Goal: Use online tool/utility: Utilize a website feature to perform a specific function

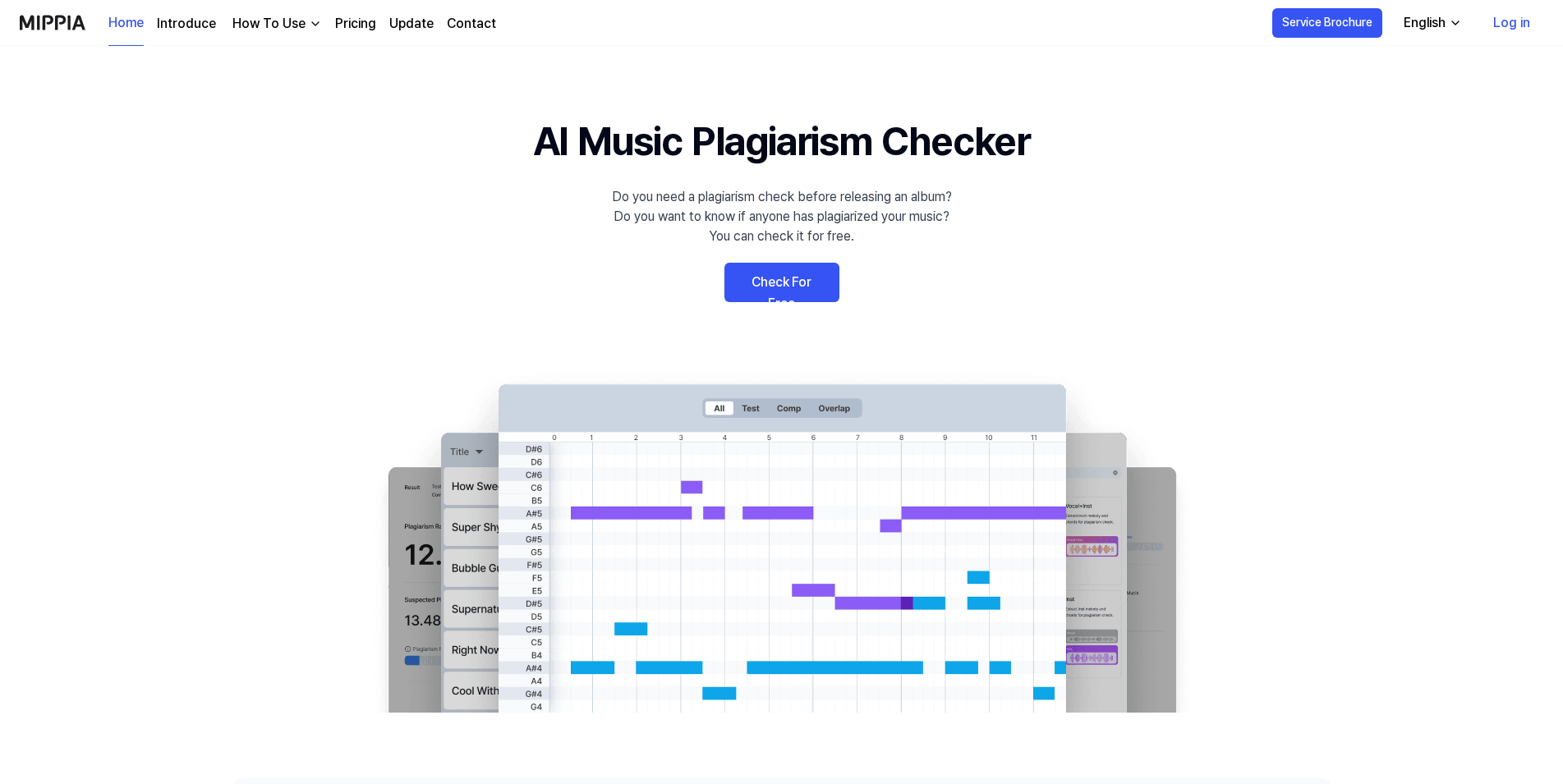
click at [780, 291] on link "Check For Free" at bounding box center [782, 282] width 115 height 39
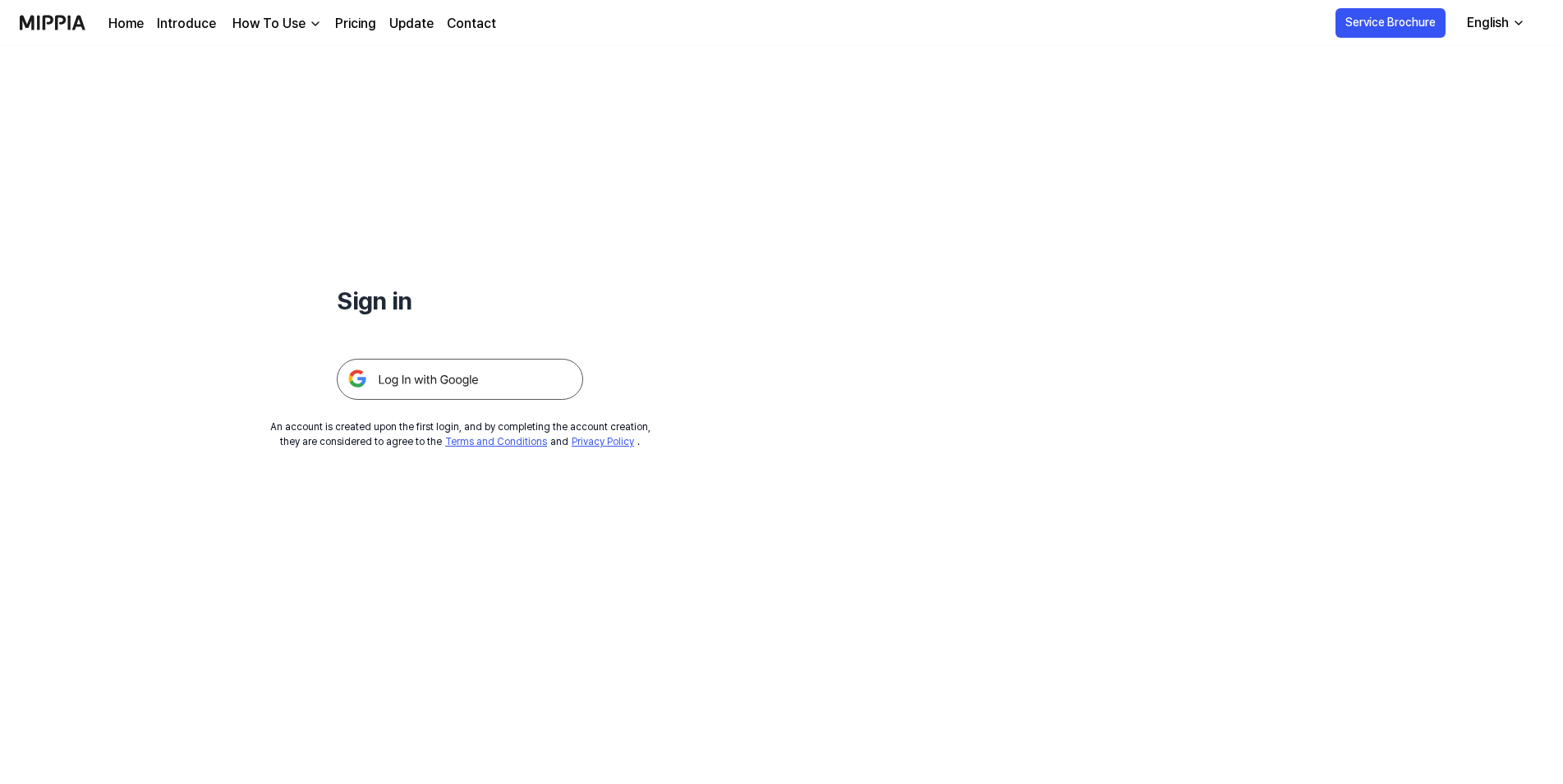
click at [466, 369] on img at bounding box center [460, 379] width 246 height 41
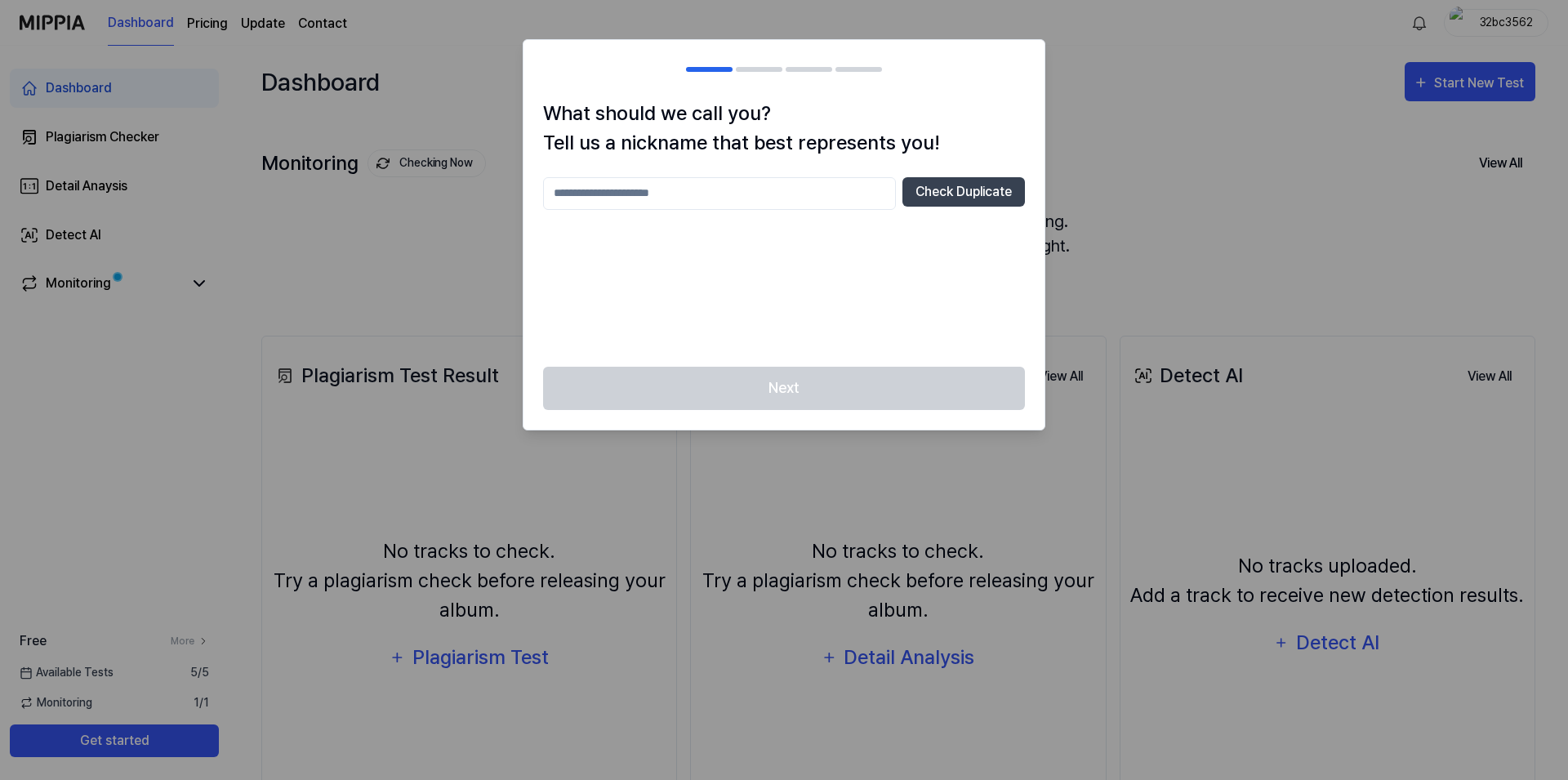
click at [669, 195] on input "text" at bounding box center [720, 193] width 352 height 32
type input "*********"
click at [962, 193] on button "Check Duplicate" at bounding box center [963, 192] width 122 height 30
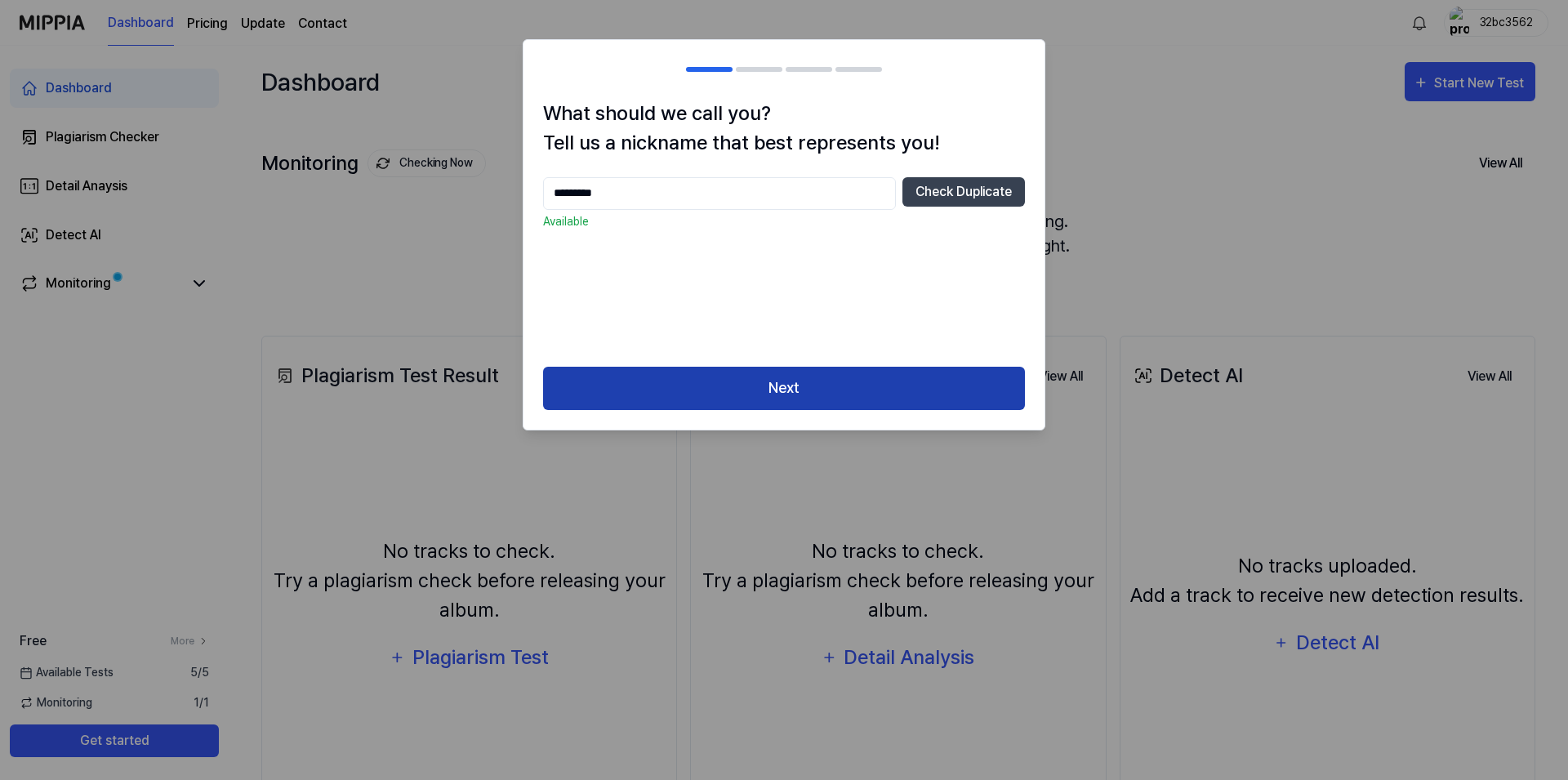
click at [734, 397] on button "Next" at bounding box center [784, 388] width 481 height 44
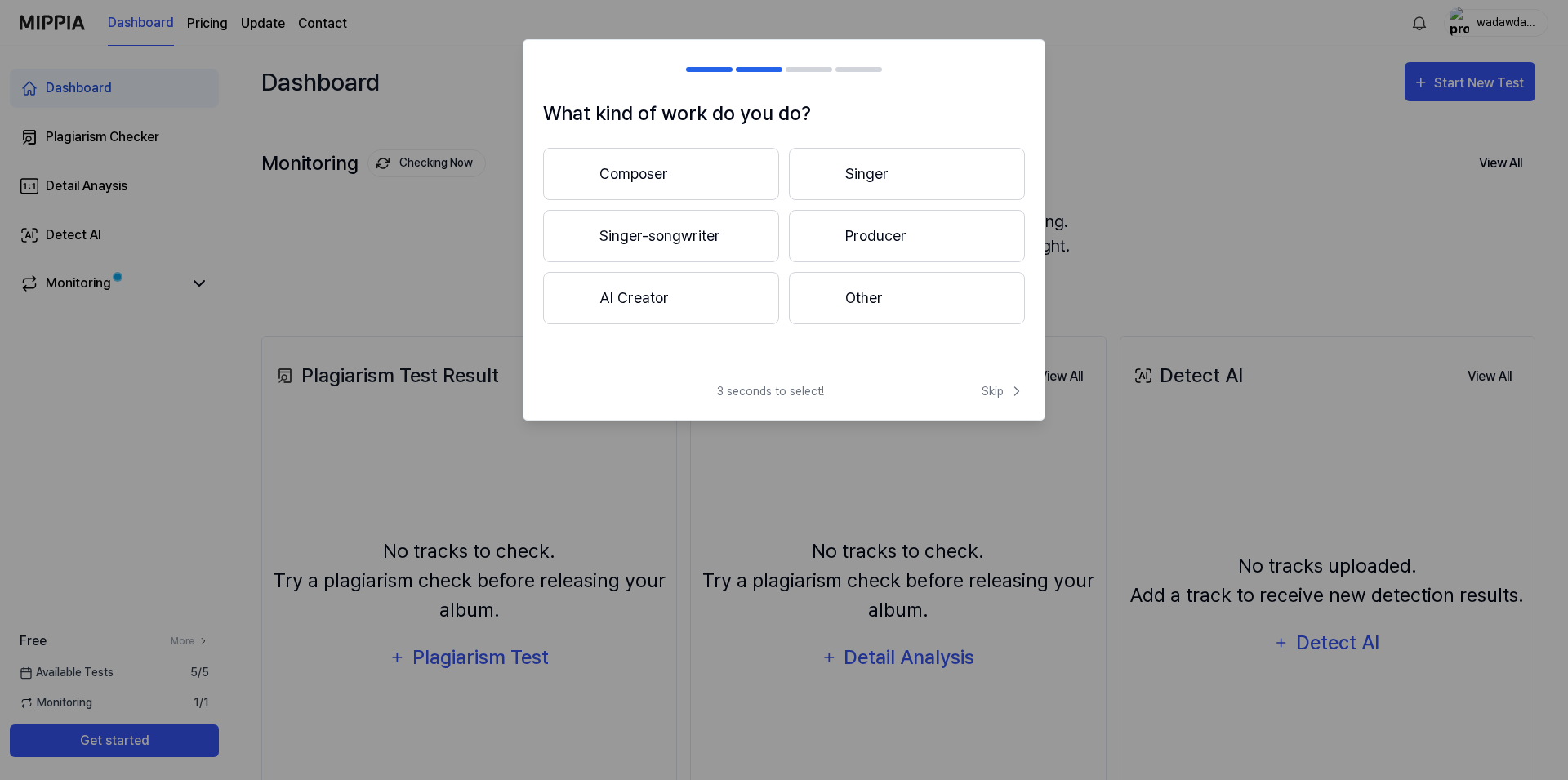
click at [844, 301] on button "Other" at bounding box center [907, 298] width 236 height 52
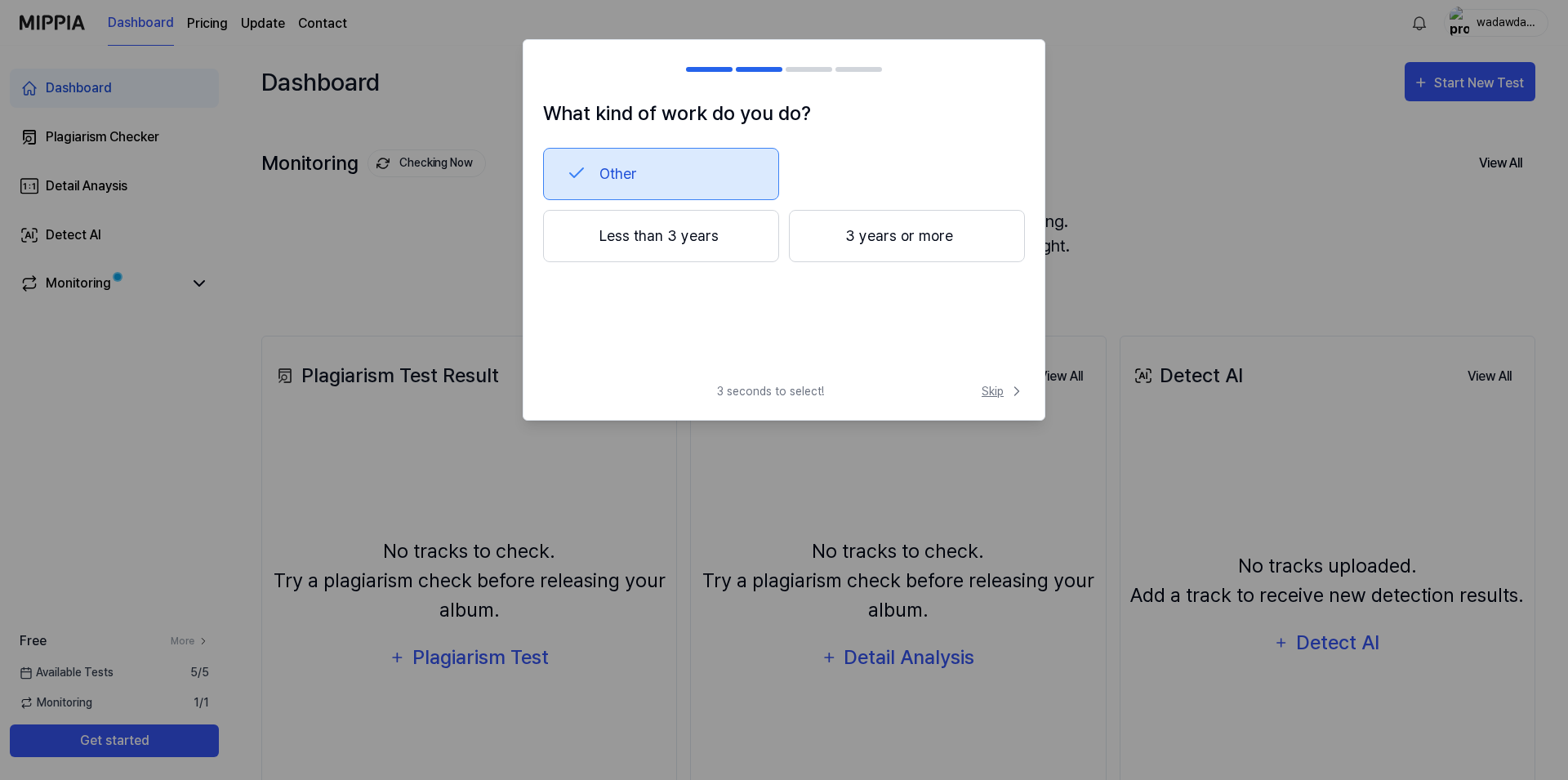
click at [994, 396] on span "Skip" at bounding box center [1002, 391] width 44 height 17
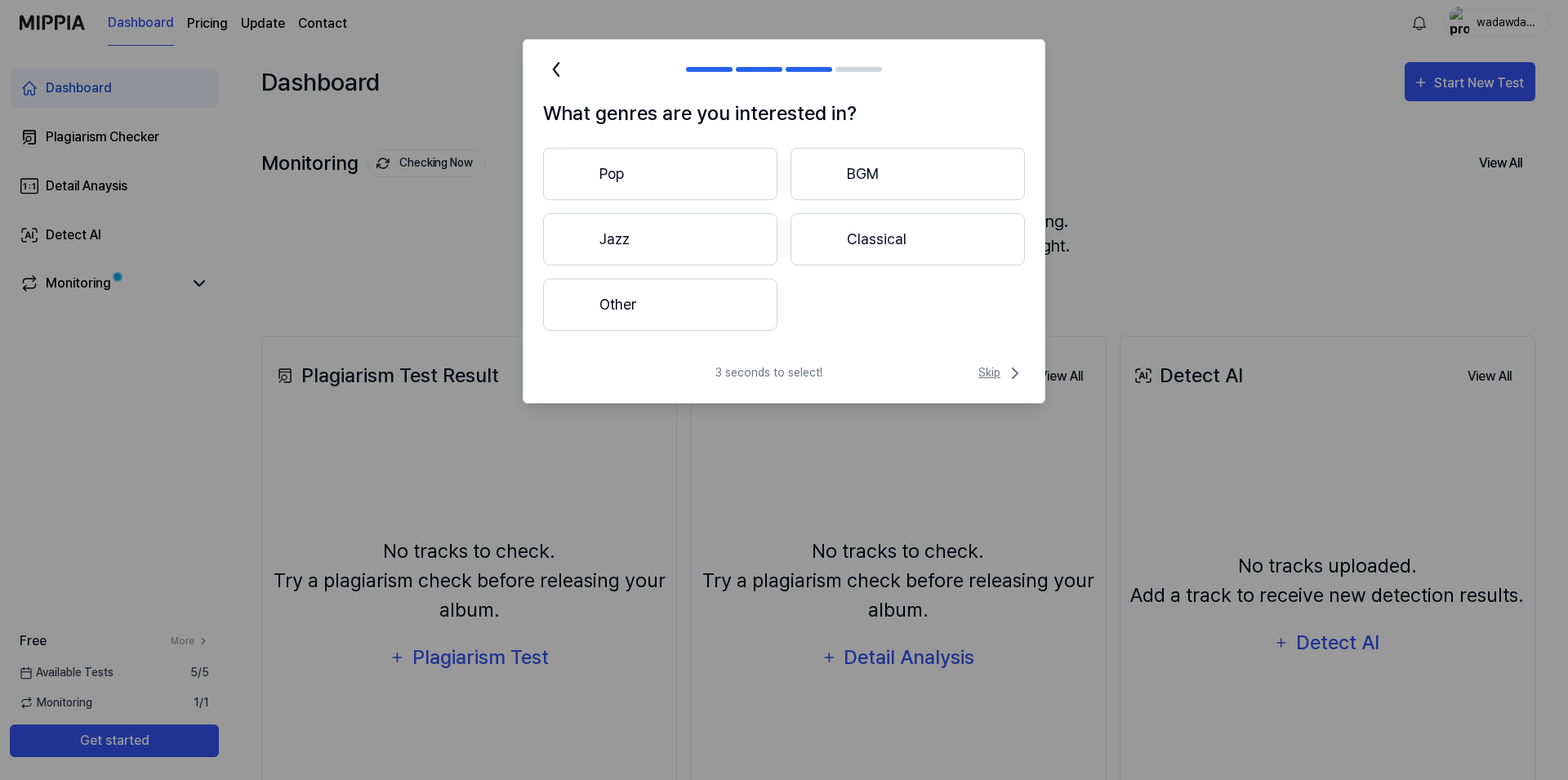
click at [990, 373] on span "Skip" at bounding box center [1001, 373] width 46 height 19
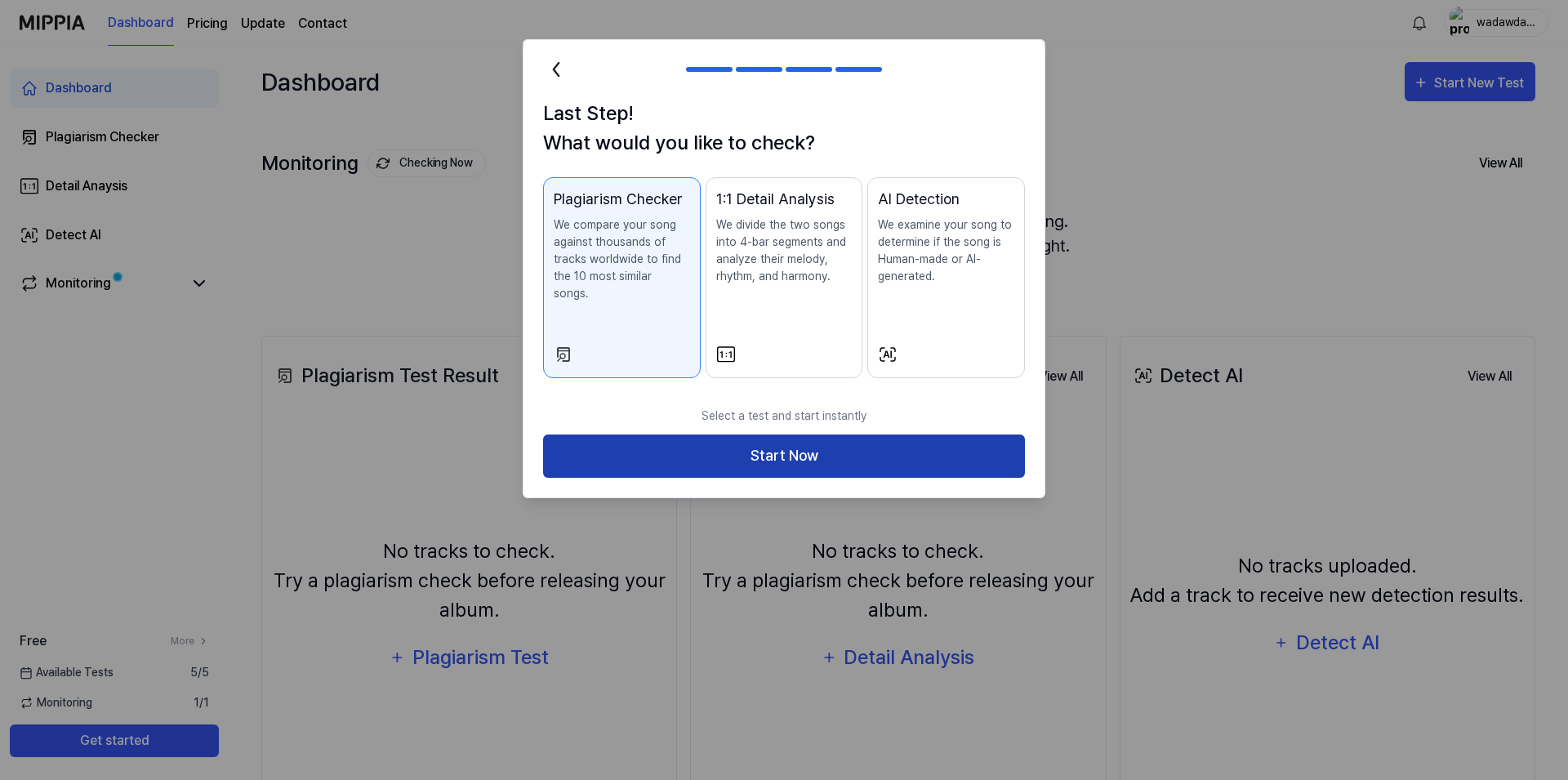
click at [841, 441] on button "Start Now" at bounding box center [784, 455] width 481 height 44
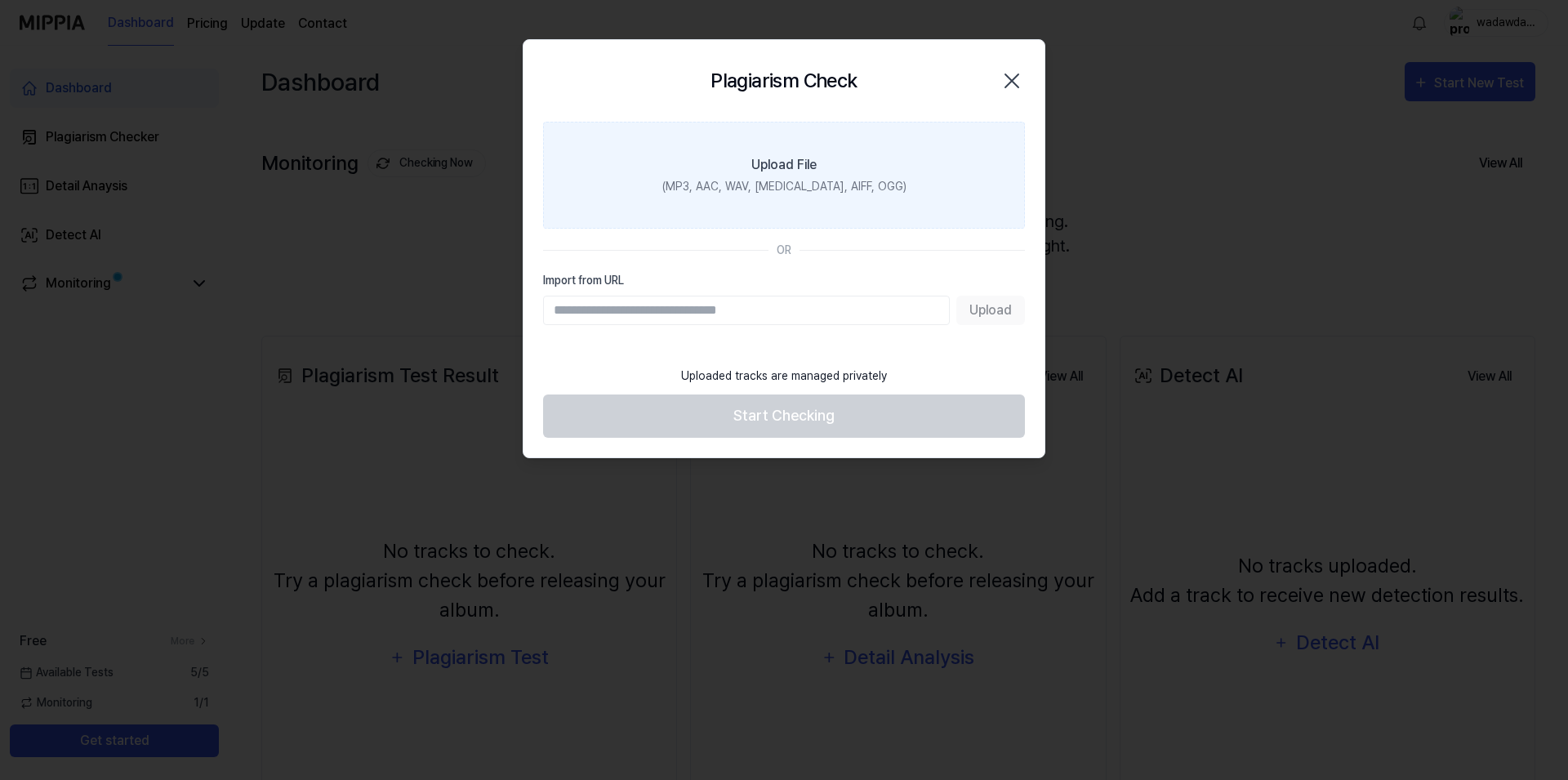
click at [816, 173] on div "Upload File" at bounding box center [784, 164] width 65 height 19
click at [0, 0] on input "Upload File (MP3, AAC, WAV, FLAC, AIFF, OGG)" at bounding box center [0, 0] width 0 height 0
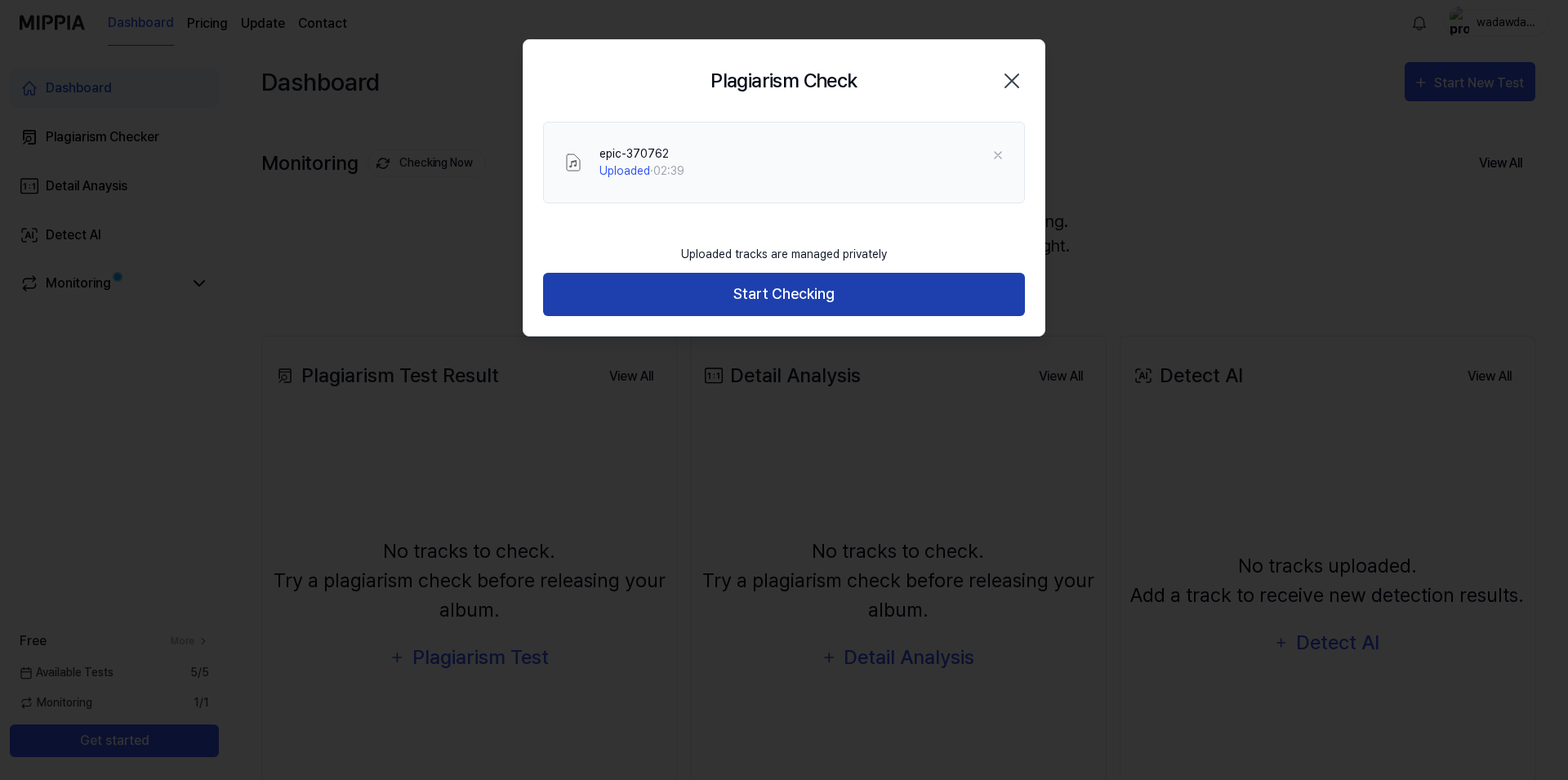
click at [853, 298] on button "Start Checking" at bounding box center [784, 294] width 481 height 44
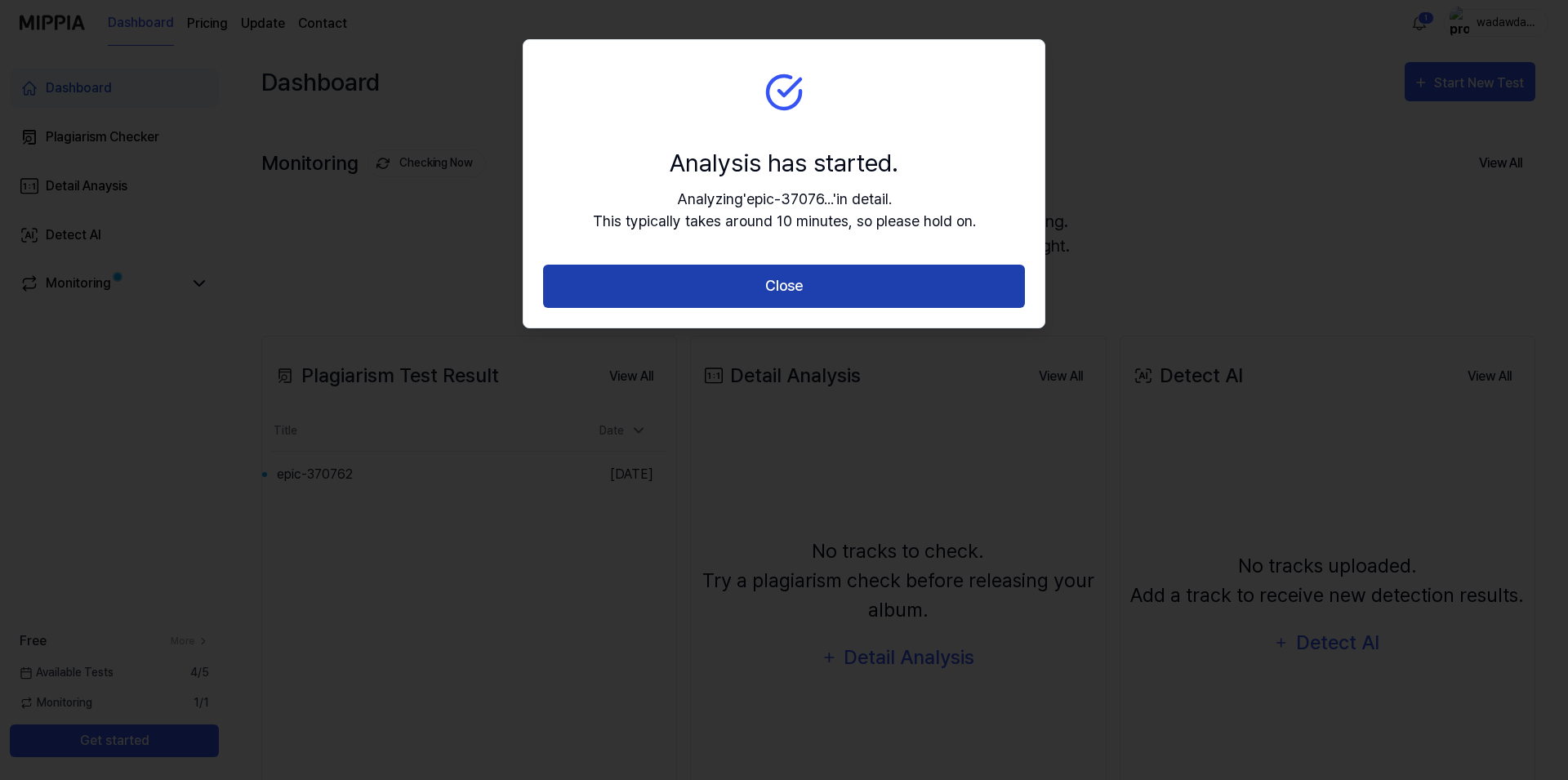
click at [691, 275] on button "Close" at bounding box center [784, 286] width 481 height 44
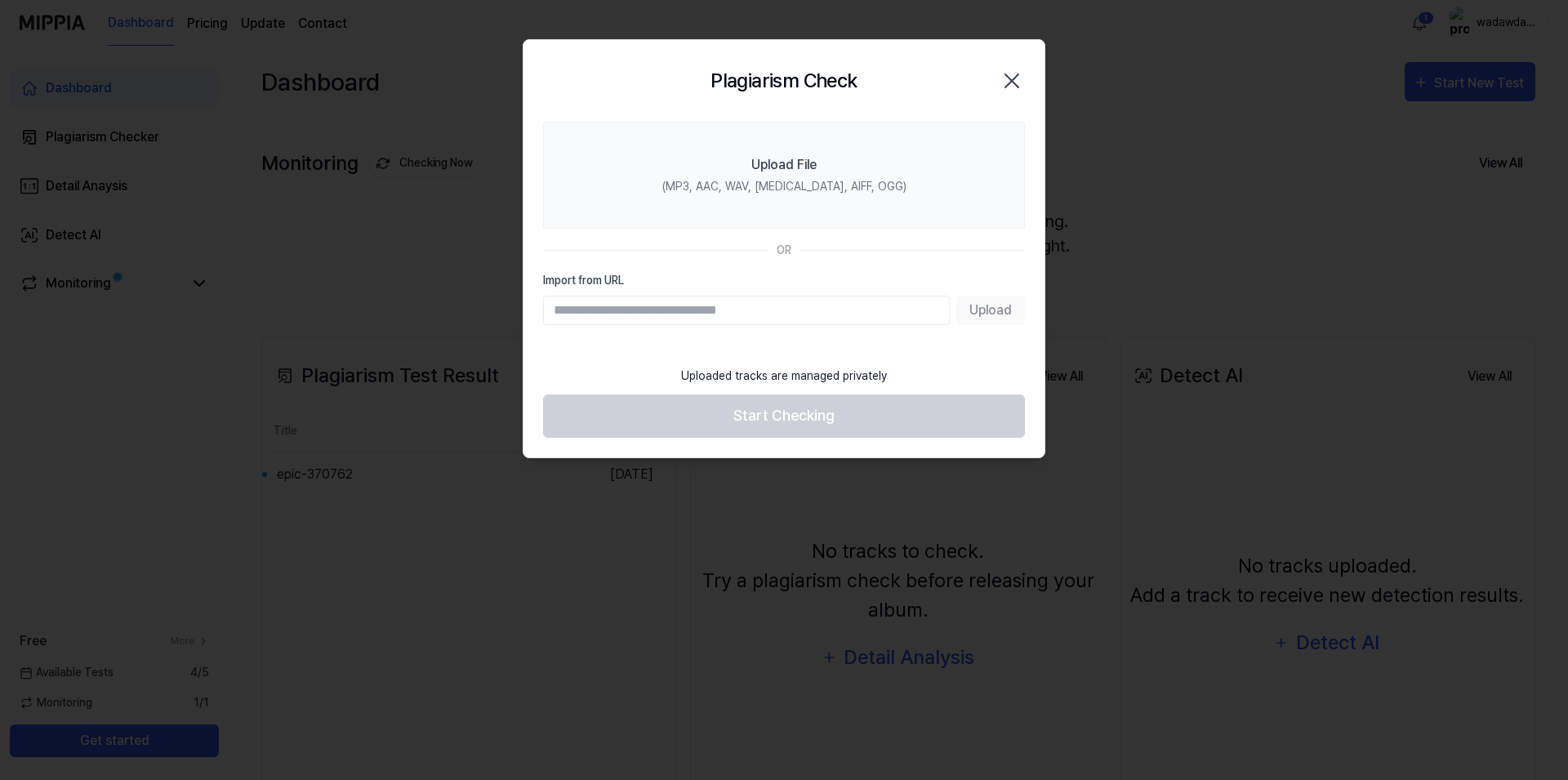
click at [688, 285] on div "Plagiarism Check Close Upload File (MP3, AAC, WAV, FLAC, AIFF, OGG) OR Import f…" at bounding box center [784, 249] width 523 height 419
